Goal: Task Accomplishment & Management: Manage account settings

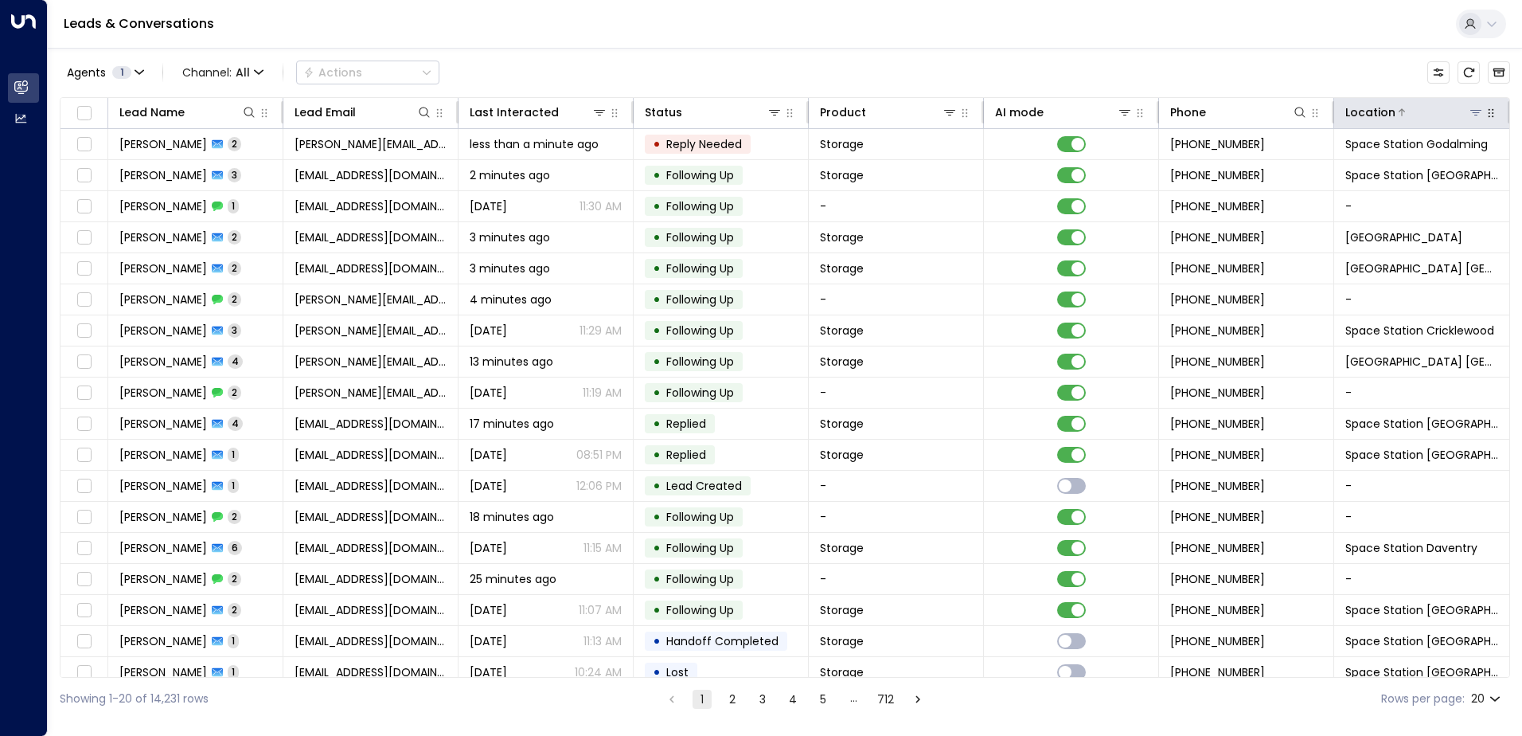
click at [1470, 115] on icon at bounding box center [1476, 112] width 13 height 13
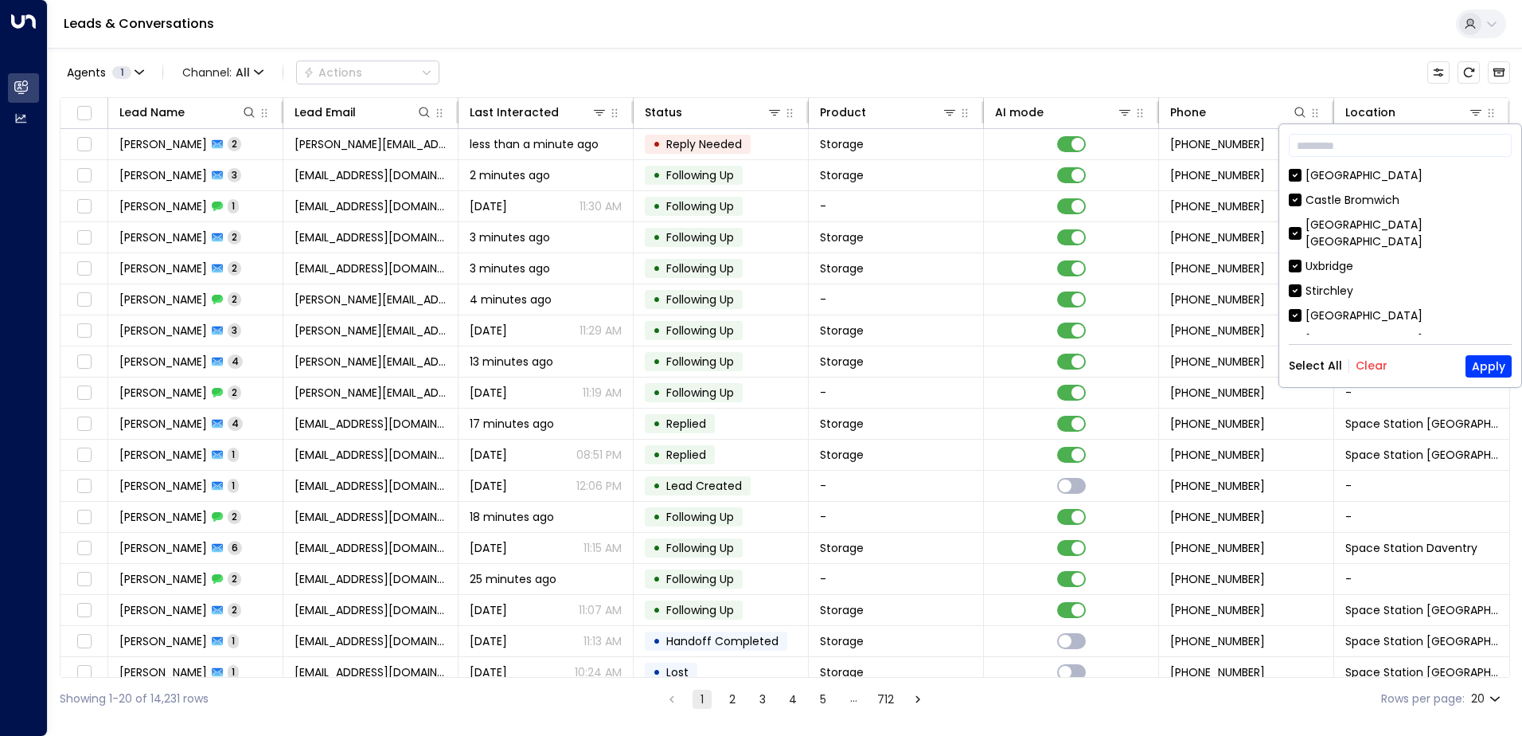
drag, startPoint x: 1364, startPoint y: 363, endPoint x: 1380, endPoint y: 330, distance: 37.0
click at [1364, 364] on button "Clear" at bounding box center [1372, 365] width 32 height 13
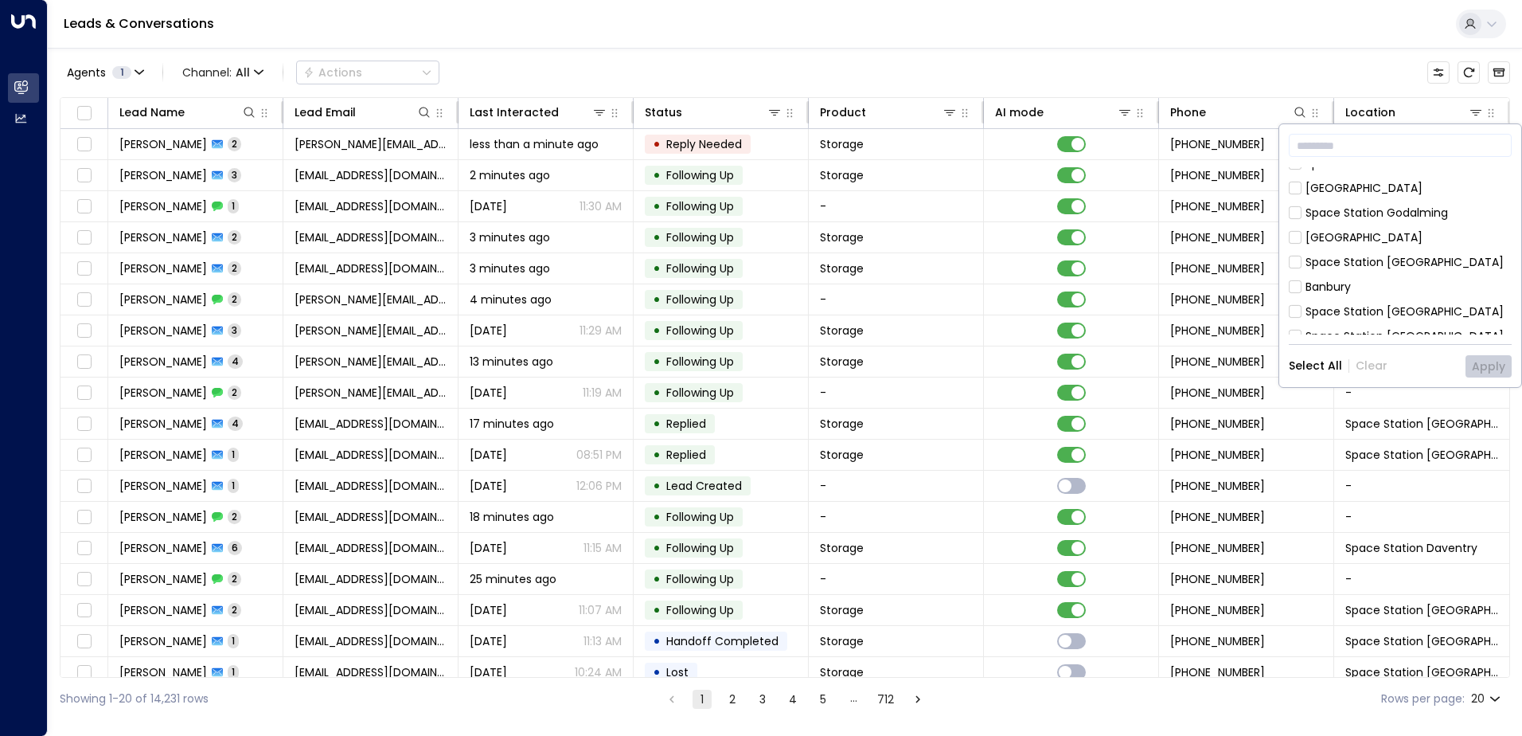
scroll to position [886, 0]
click at [1358, 418] on div "Space Station [GEOGRAPHIC_DATA]" at bounding box center [1405, 426] width 198 height 17
click at [1482, 364] on button "Apply" at bounding box center [1489, 366] width 46 height 22
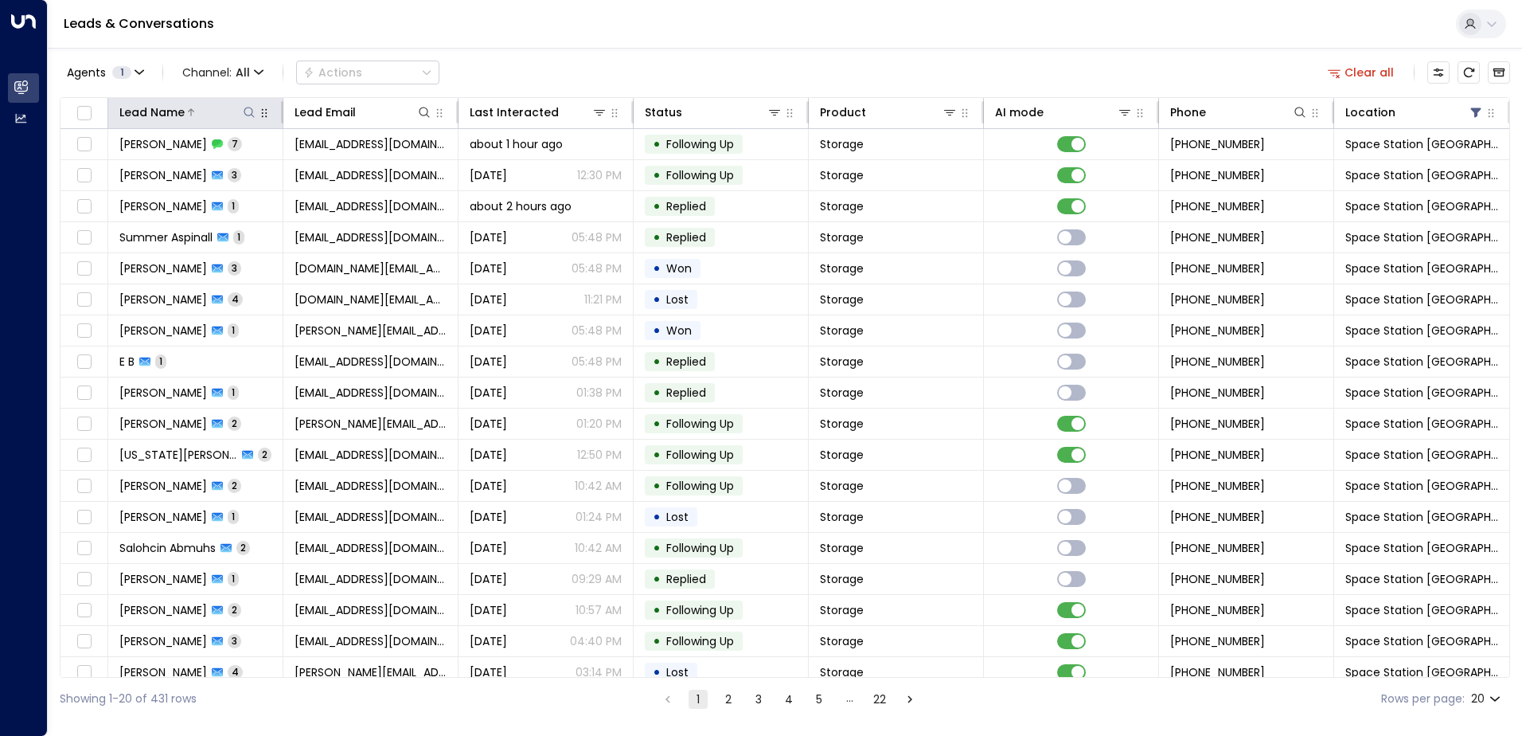
click at [249, 115] on icon at bounding box center [249, 112] width 10 height 10
click at [252, 166] on input "text" at bounding box center [249, 169] width 220 height 29
type input "*******"
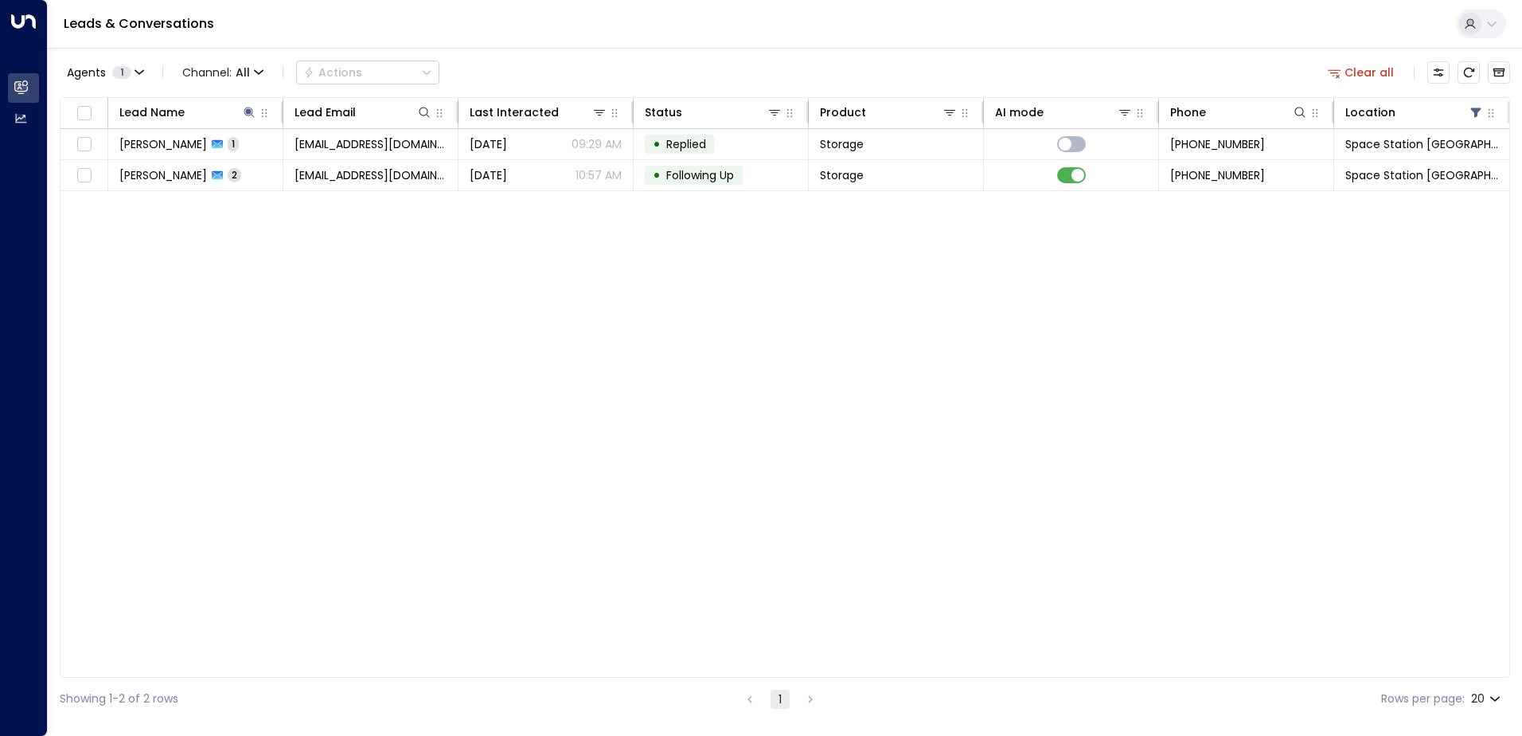
click at [574, 289] on div "Lead Name Lead Email Last Interacted Status Product AI mode Phone Location [PER…" at bounding box center [785, 387] width 1451 height 580
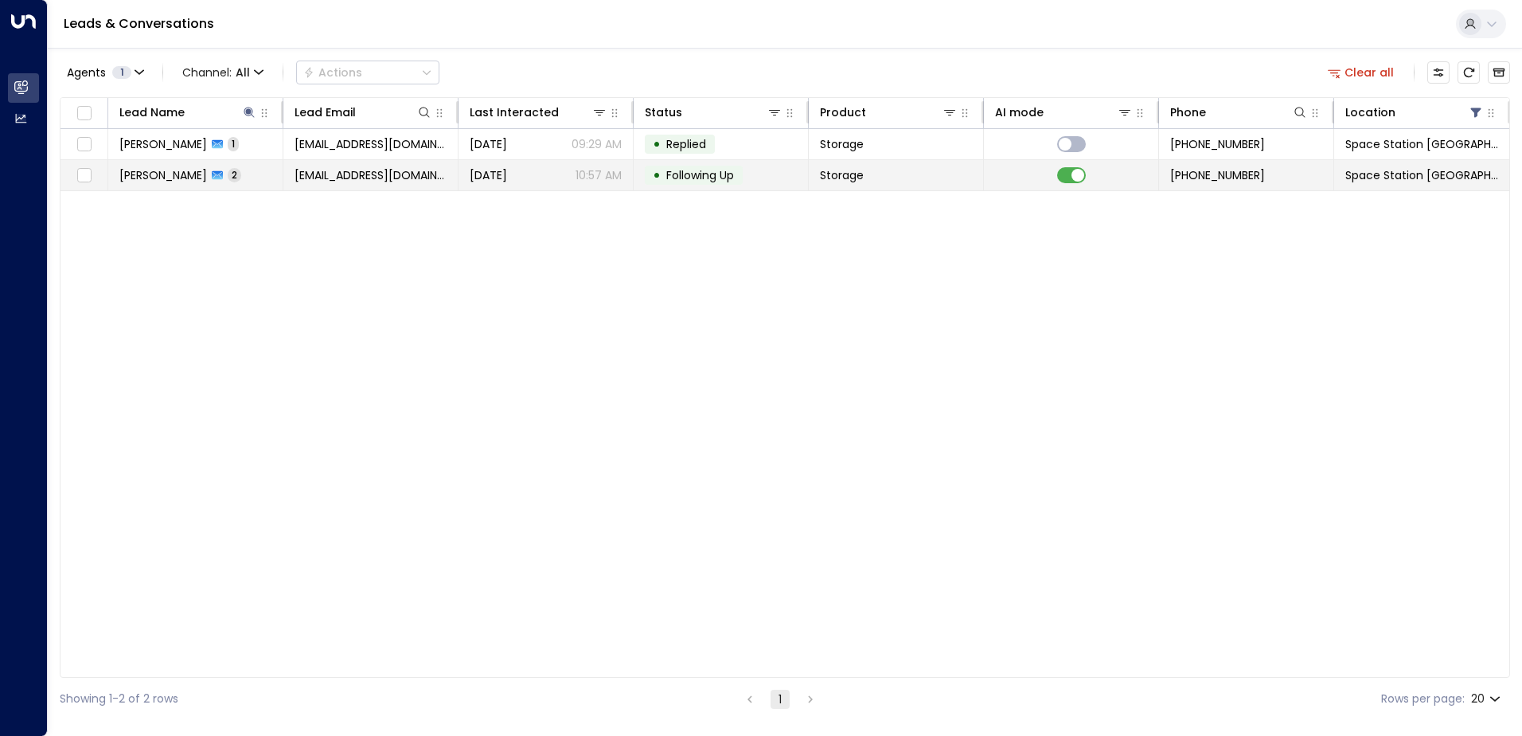
click at [507, 176] on span "[DATE]" at bounding box center [488, 175] width 37 height 16
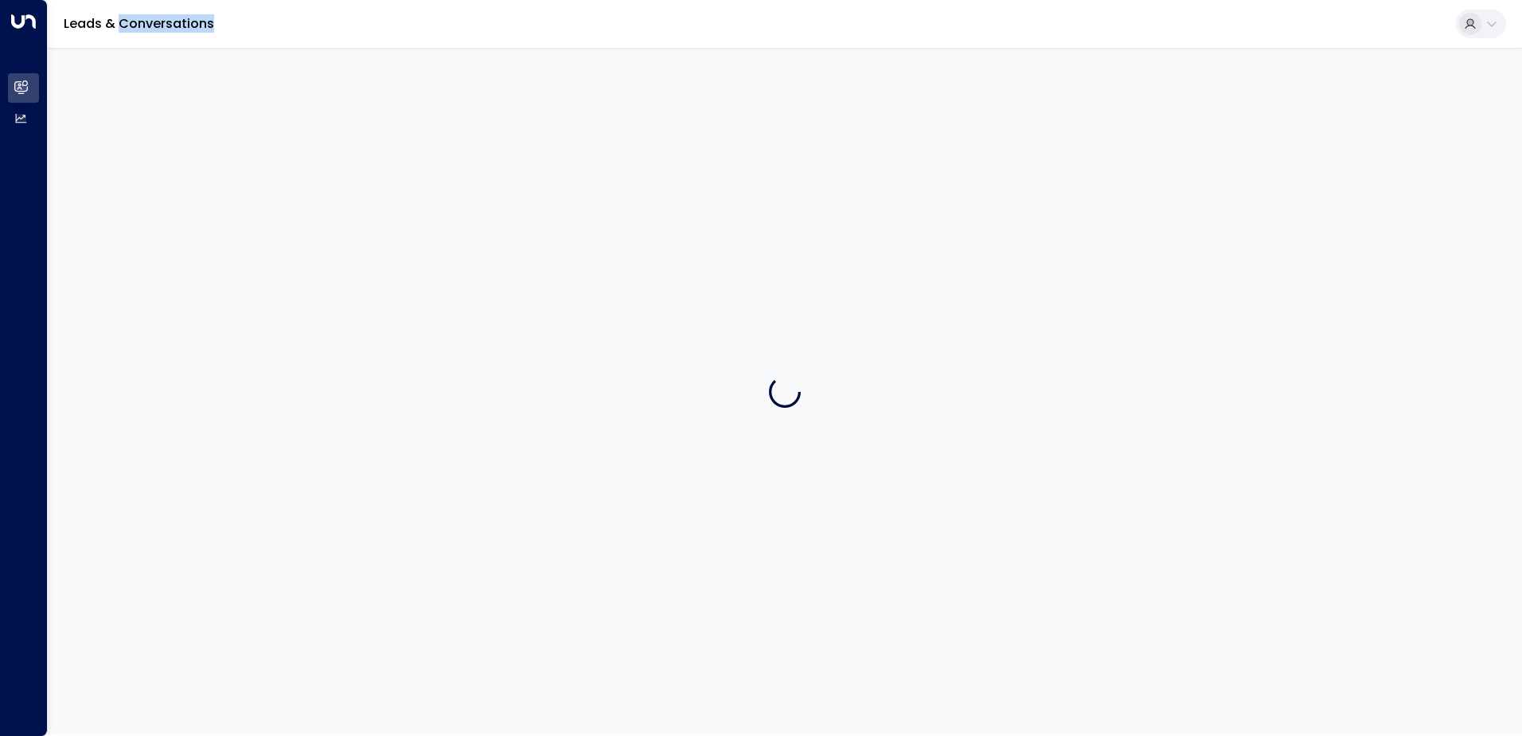
click at [509, 176] on div at bounding box center [785, 391] width 1475 height 687
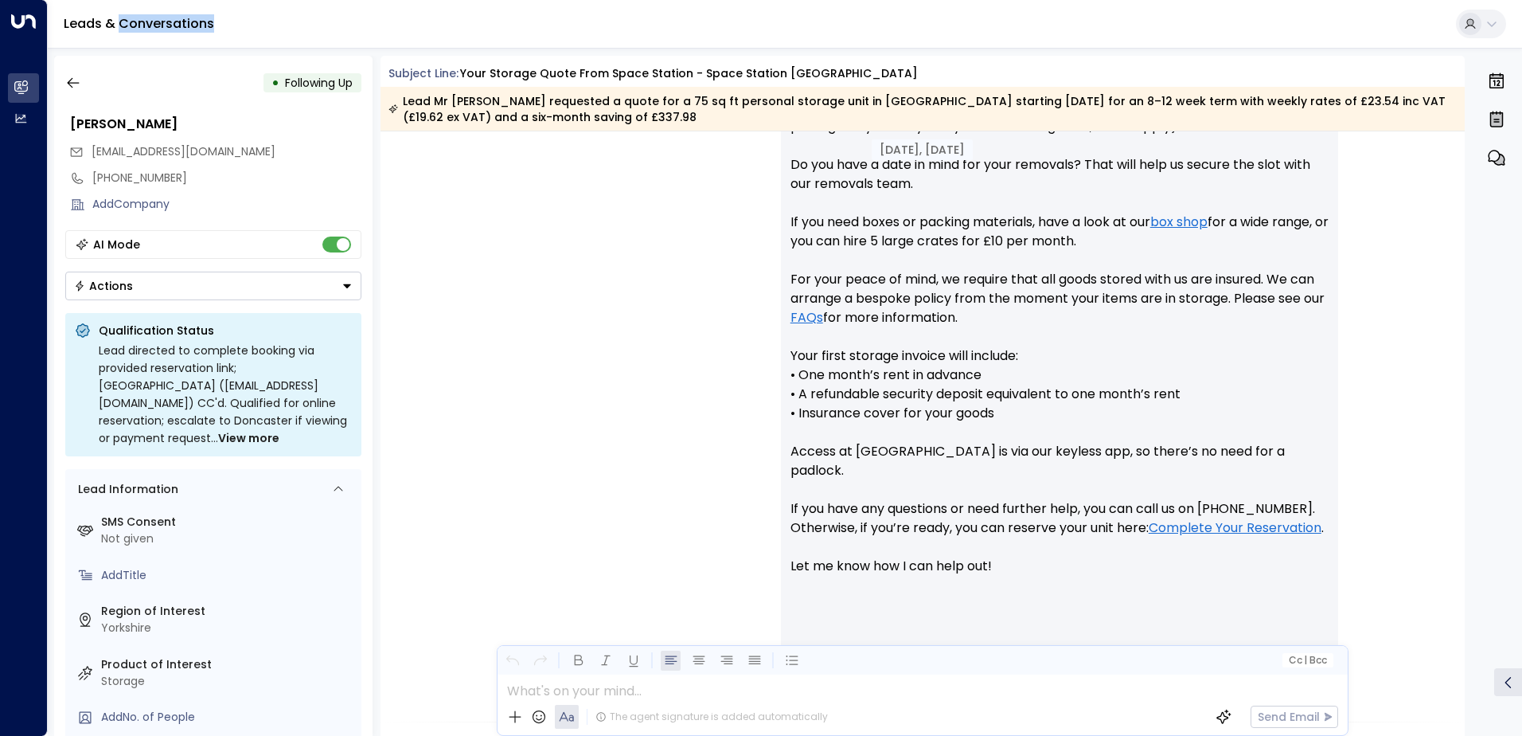
scroll to position [740, 0]
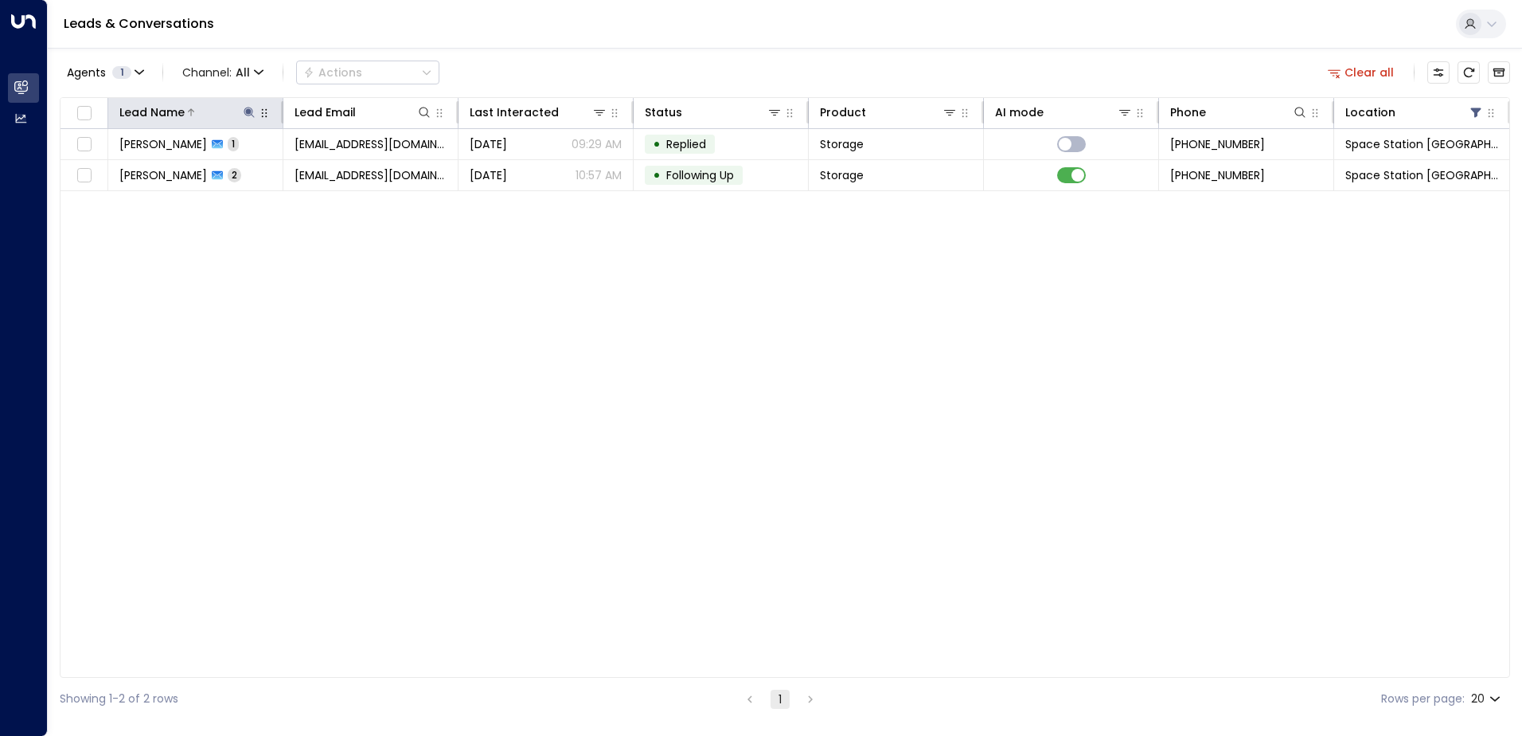
click at [247, 107] on icon at bounding box center [249, 112] width 13 height 13
type input "*"
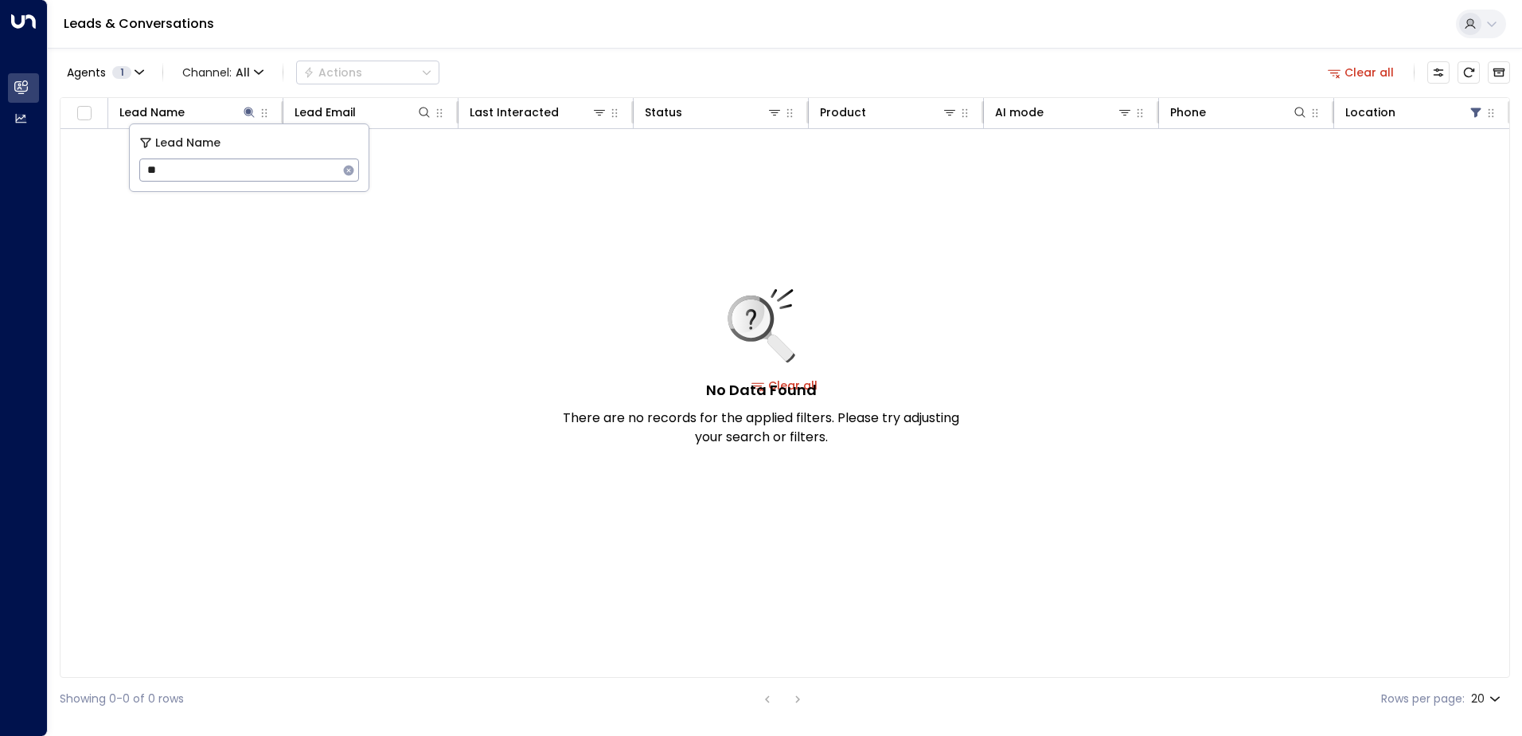
type input "*"
type input "******"
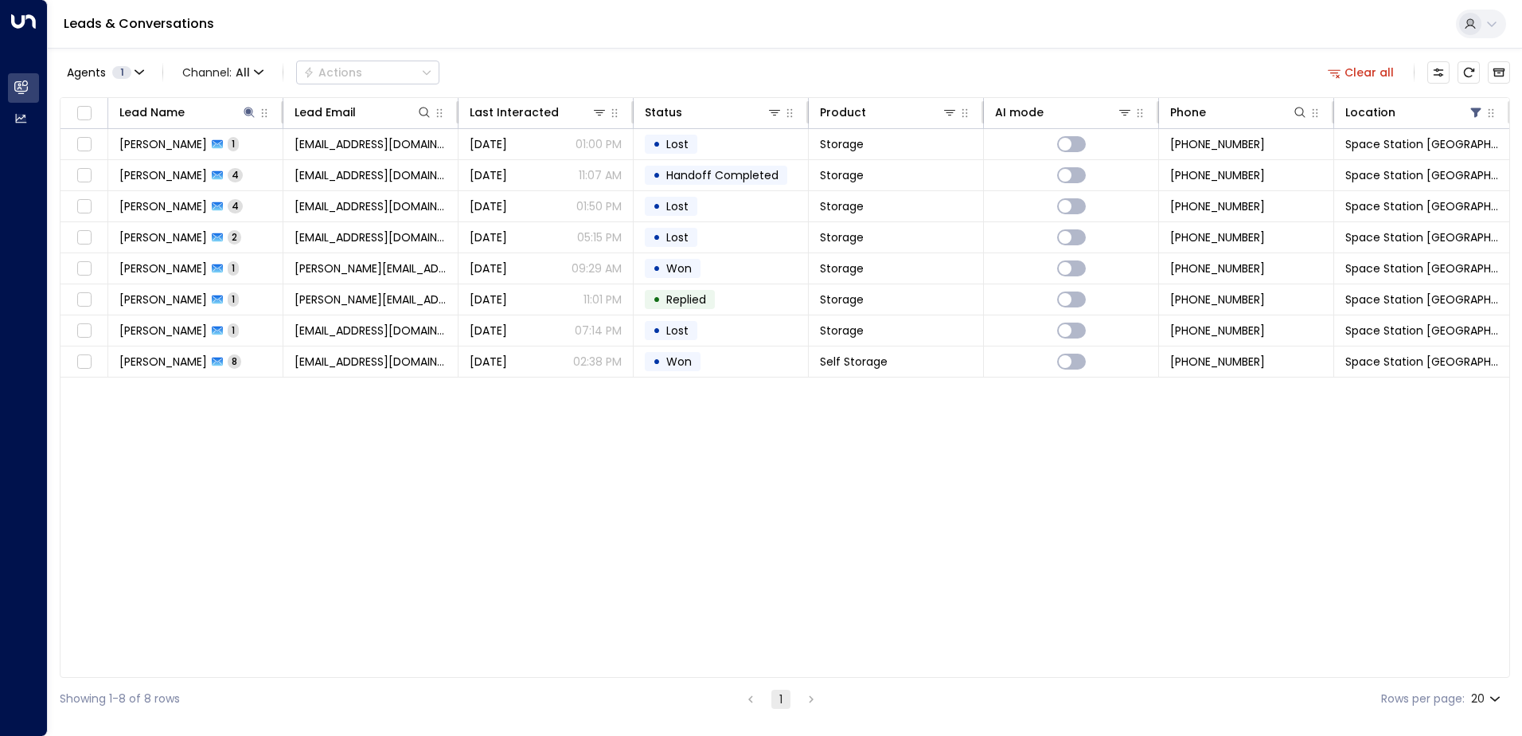
click at [453, 464] on div "Lead Name Lead Email Last Interacted Status Product AI mode Phone Location [PER…" at bounding box center [785, 387] width 1451 height 580
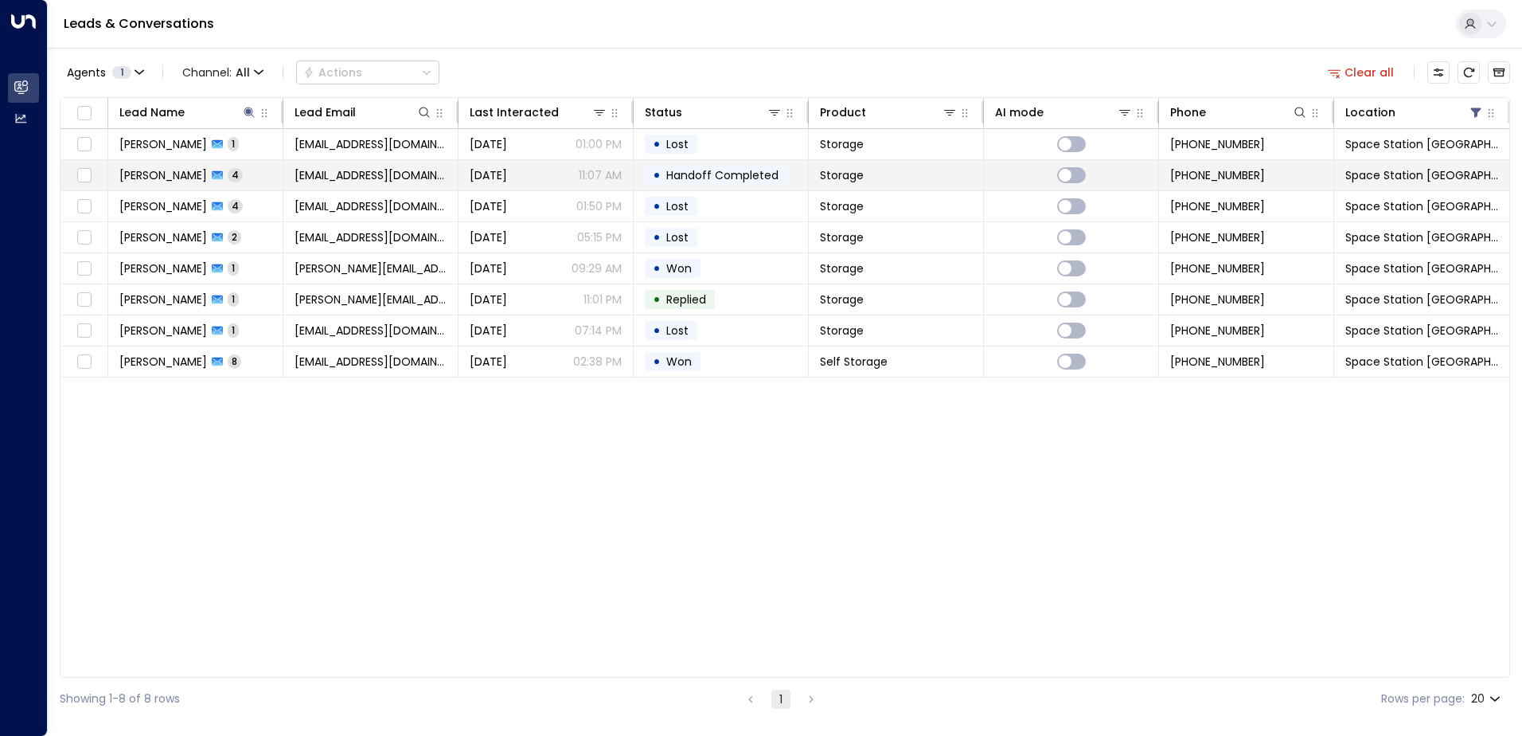
click at [409, 178] on span "[EMAIL_ADDRESS][DOMAIN_NAME]" at bounding box center [371, 175] width 152 height 16
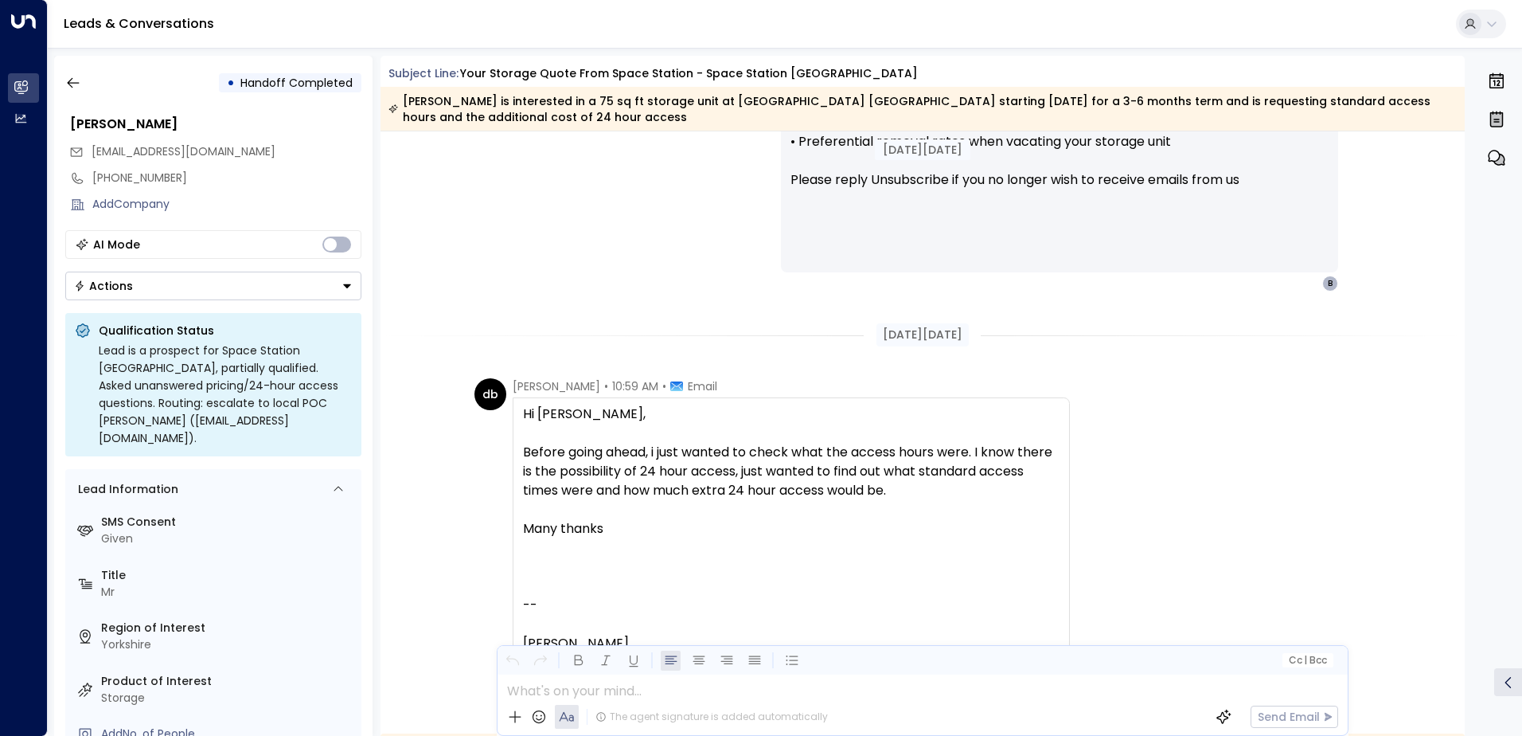
scroll to position [1849, 0]
